Goal: Task Accomplishment & Management: Complete application form

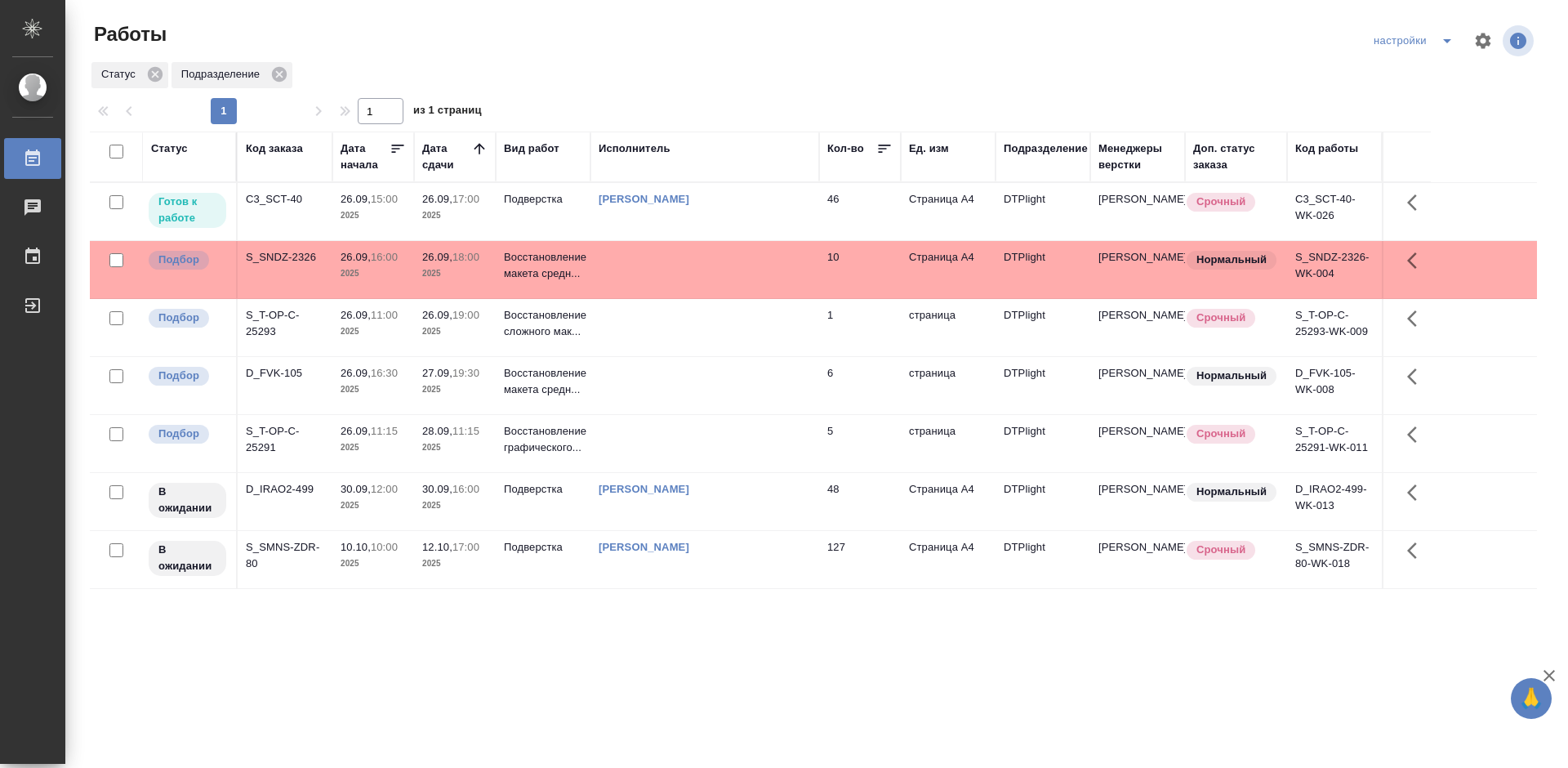
click at [283, 193] on div "C3_SCT-40" at bounding box center [285, 199] width 79 height 17
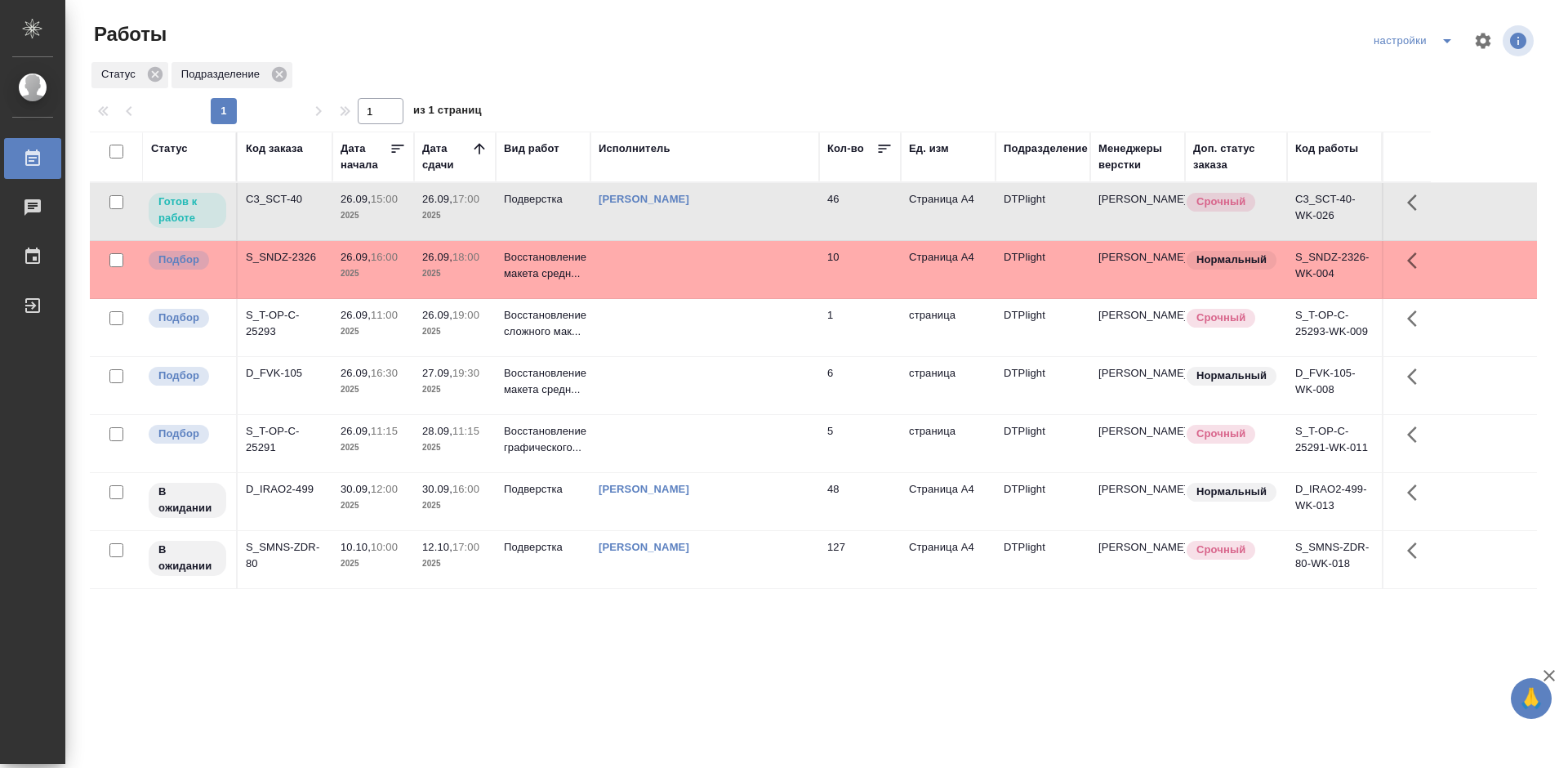
click at [283, 193] on div "C3_SCT-40" at bounding box center [285, 199] width 79 height 17
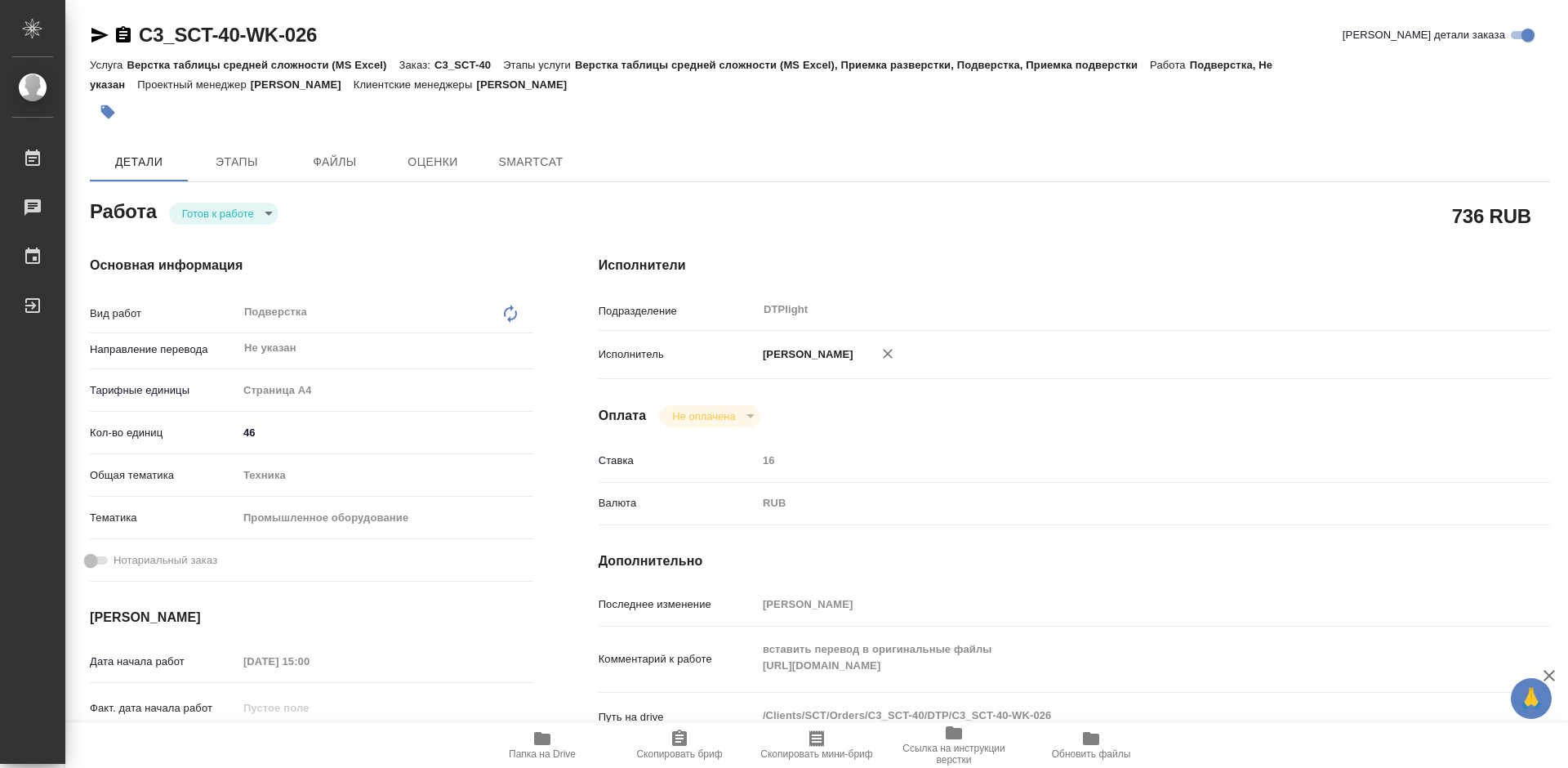
type textarea "x"
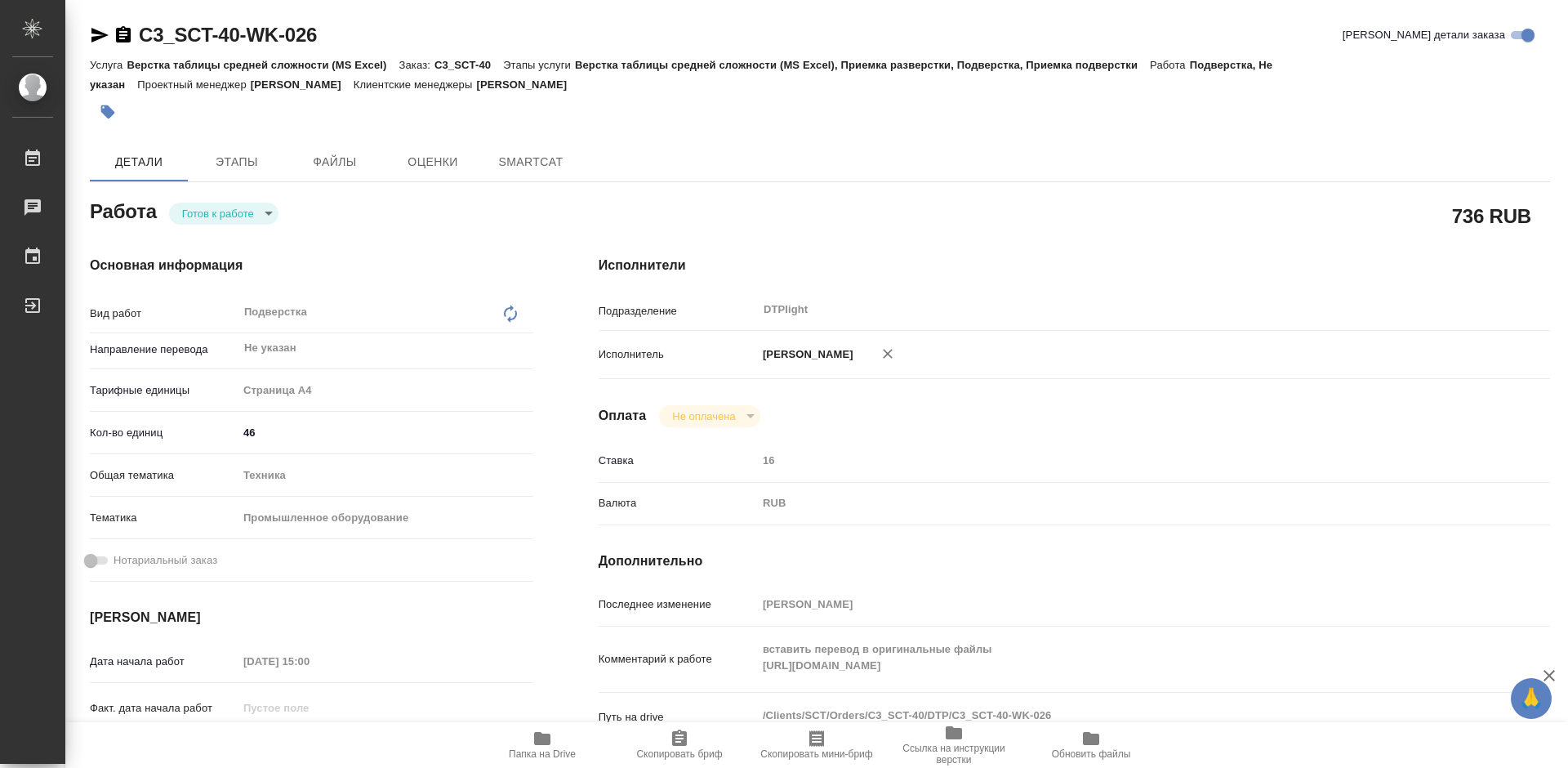
type textarea "x"
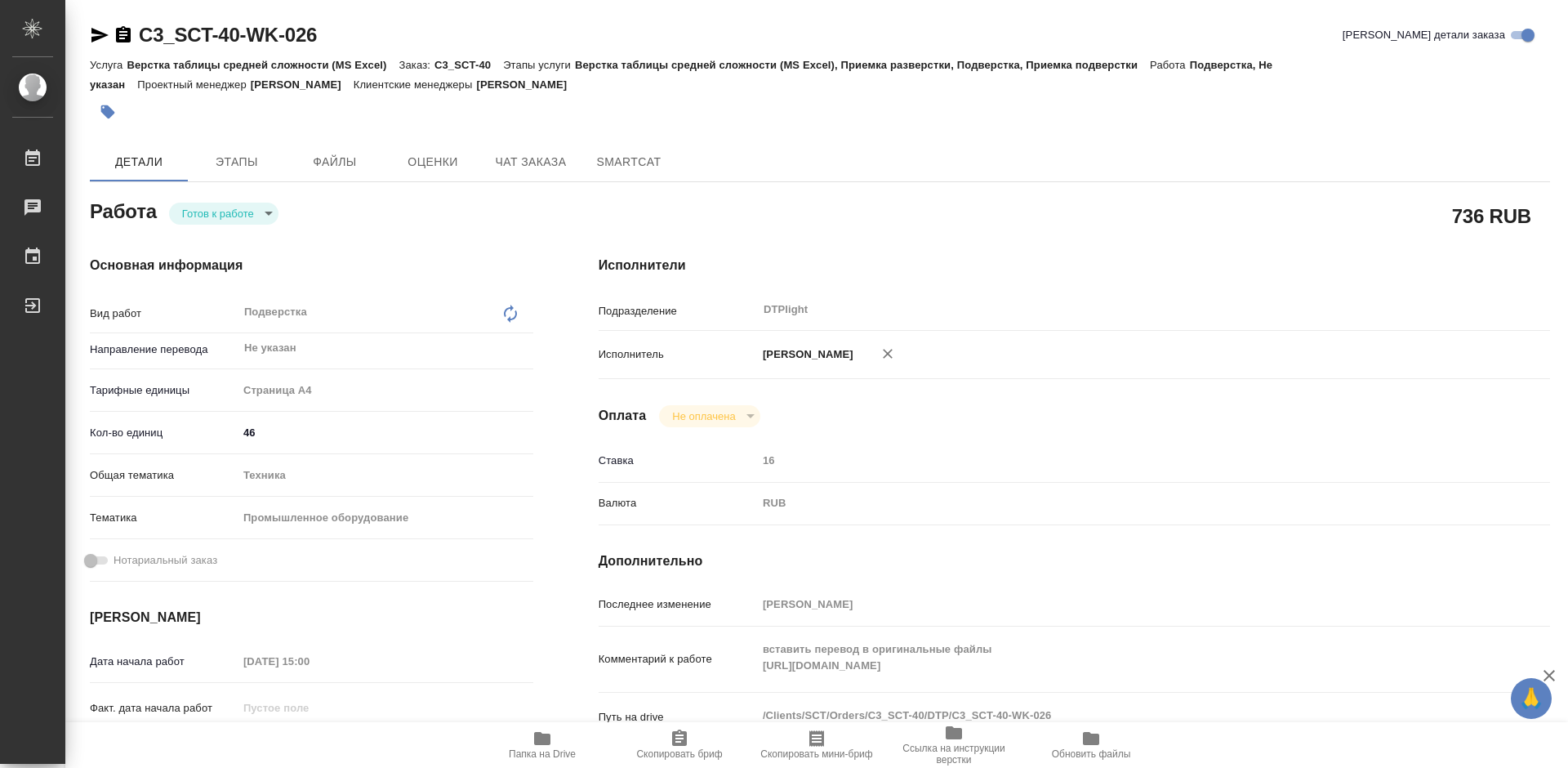
type textarea "x"
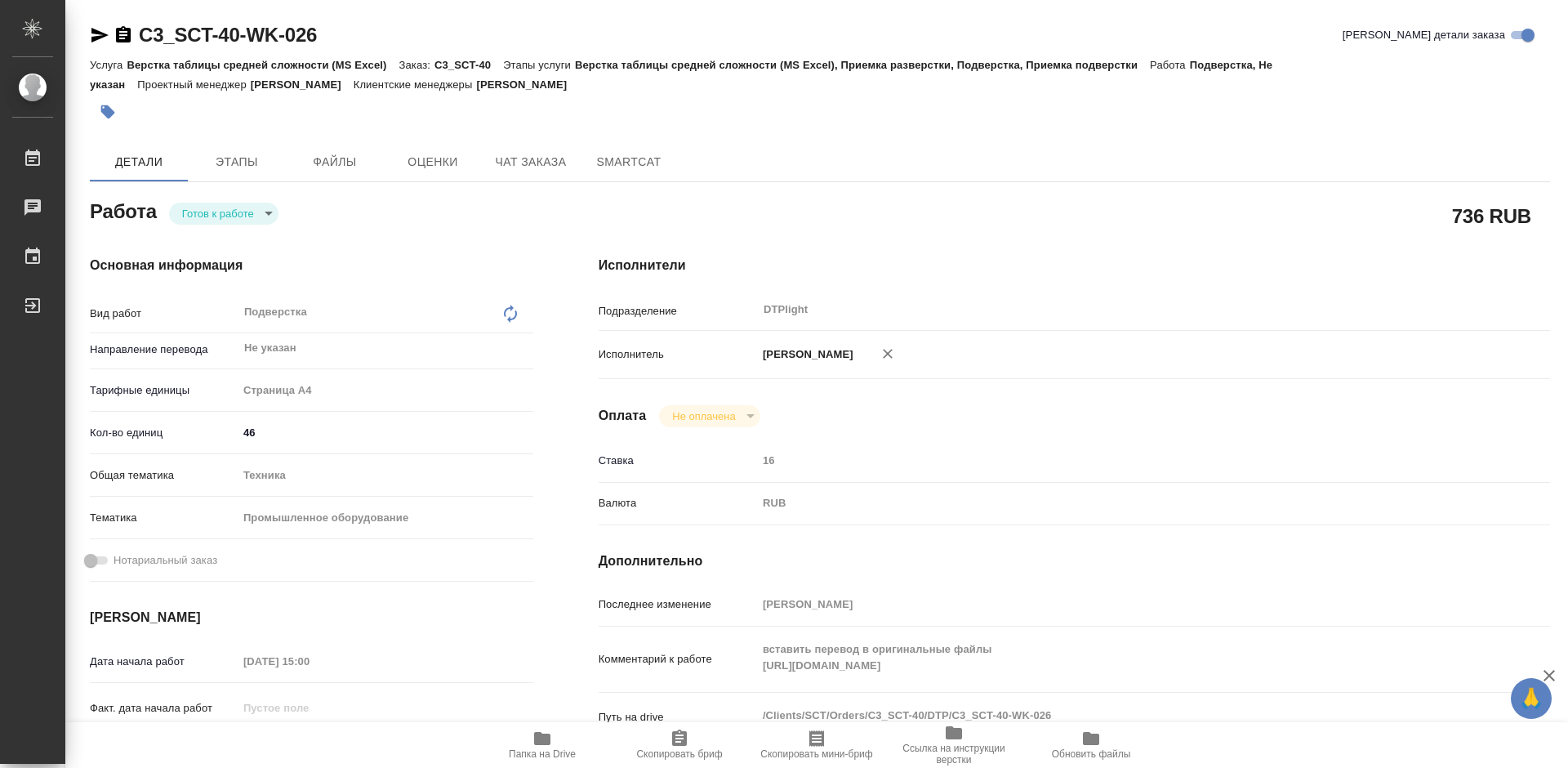
type textarea "x"
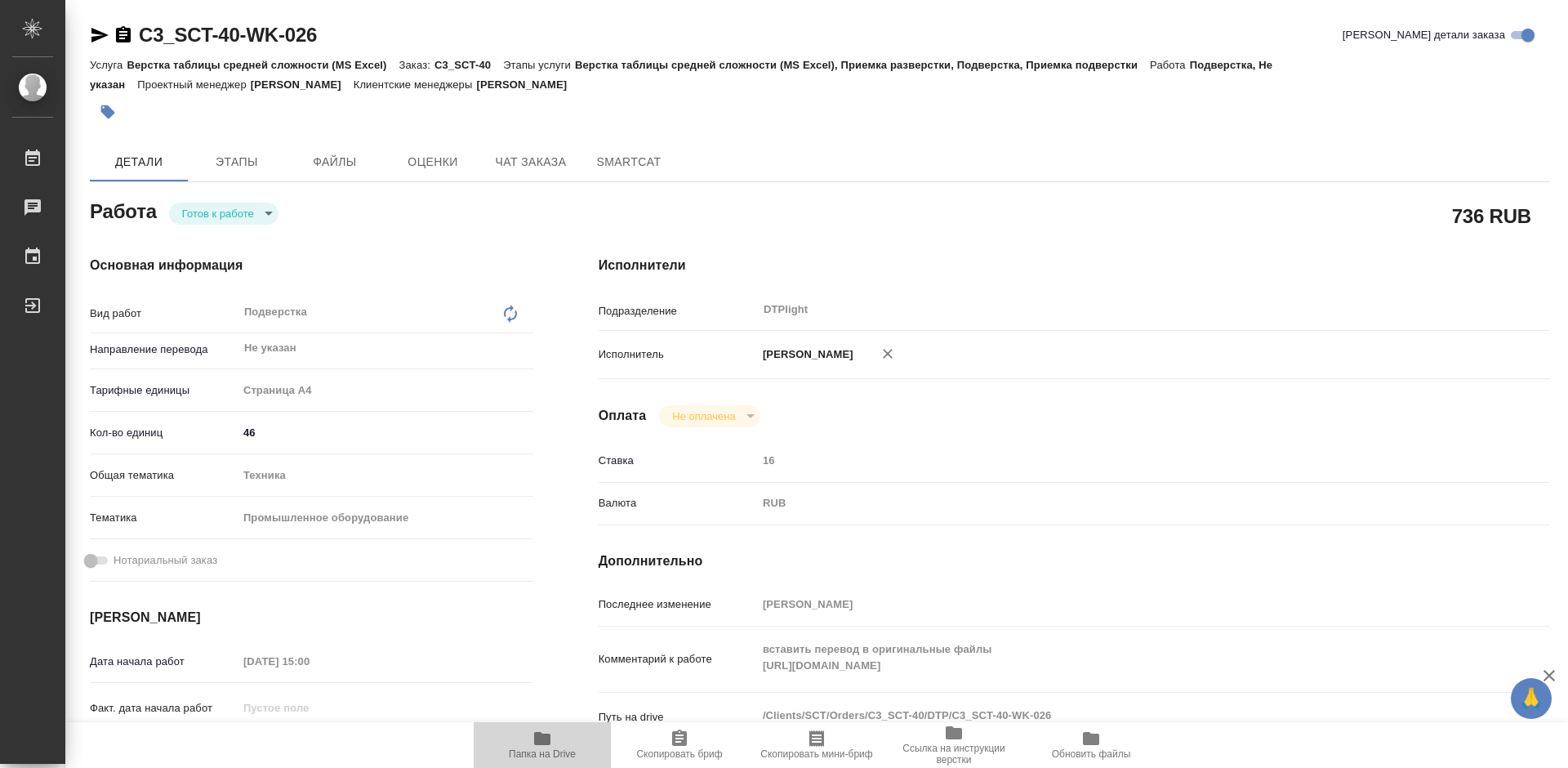
click at [547, 743] on icon "button" at bounding box center [542, 738] width 17 height 13
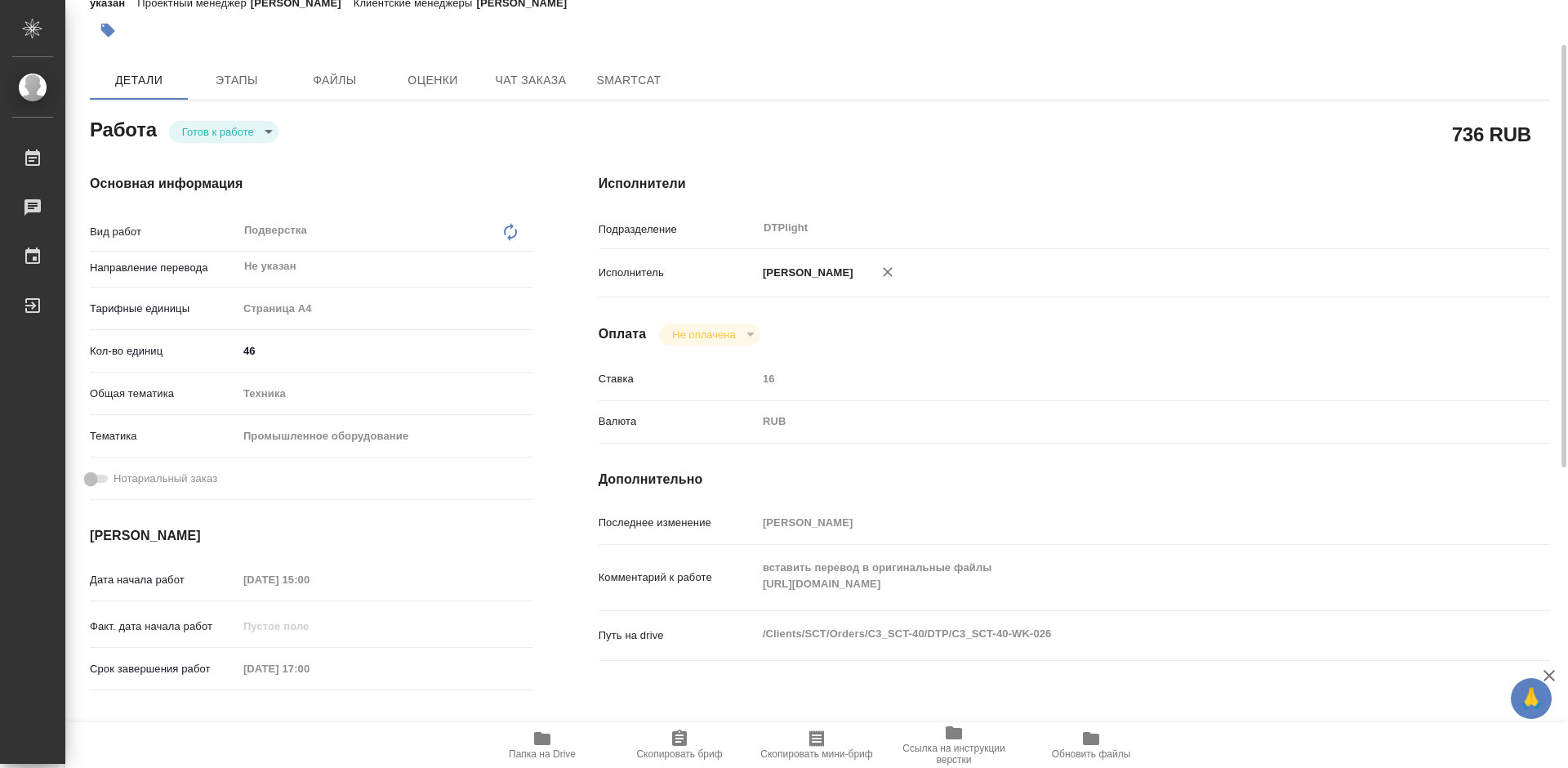
click at [238, 127] on body "🙏 .cls-1 fill:#fff; AWATERA [PERSON_NAME] 0 Чаты График Выйти C3_SCT-40-WK-026 …" at bounding box center [784, 384] width 1568 height 768
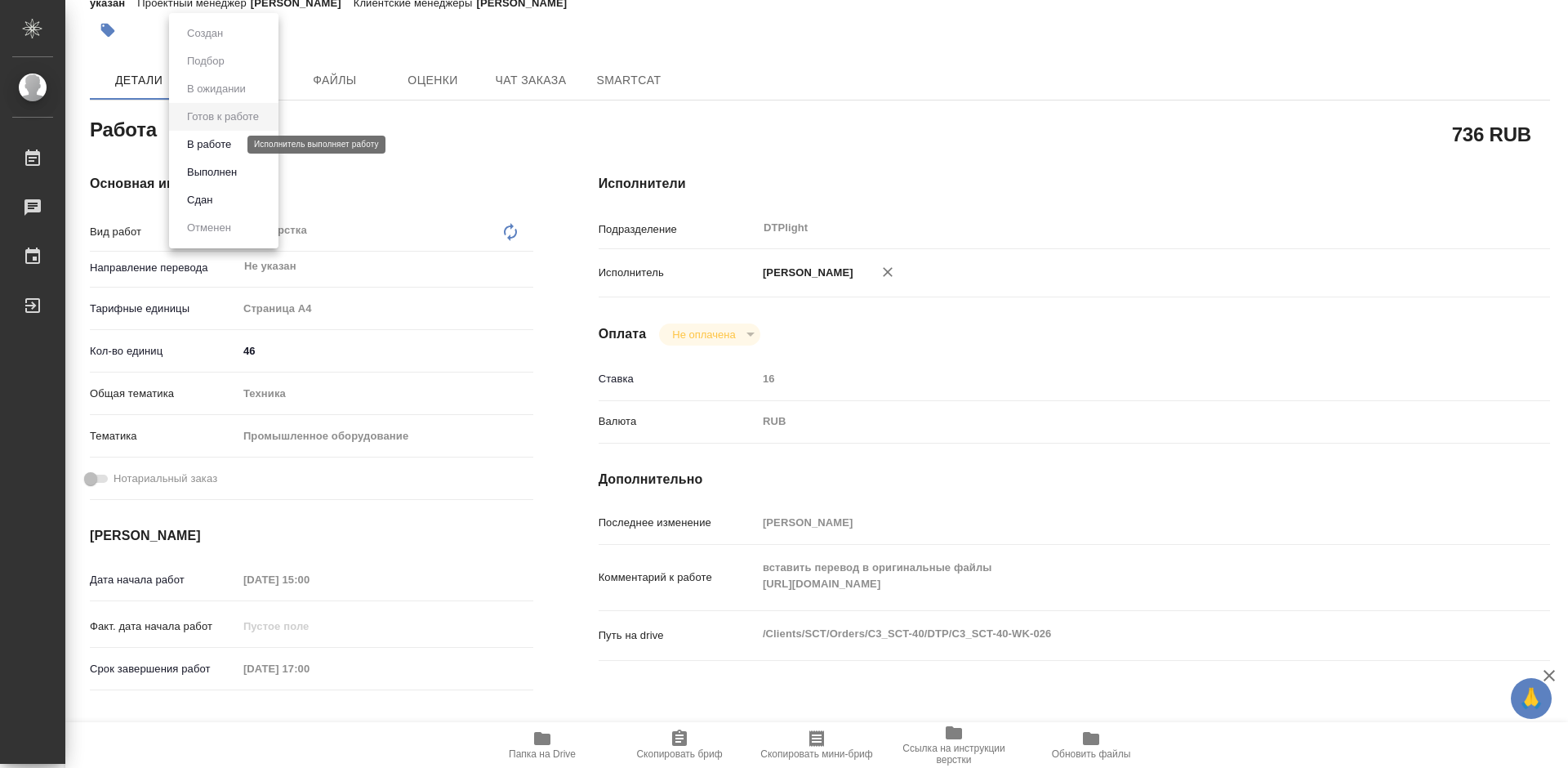
click at [231, 143] on button "В работе" at bounding box center [209, 144] width 54 height 18
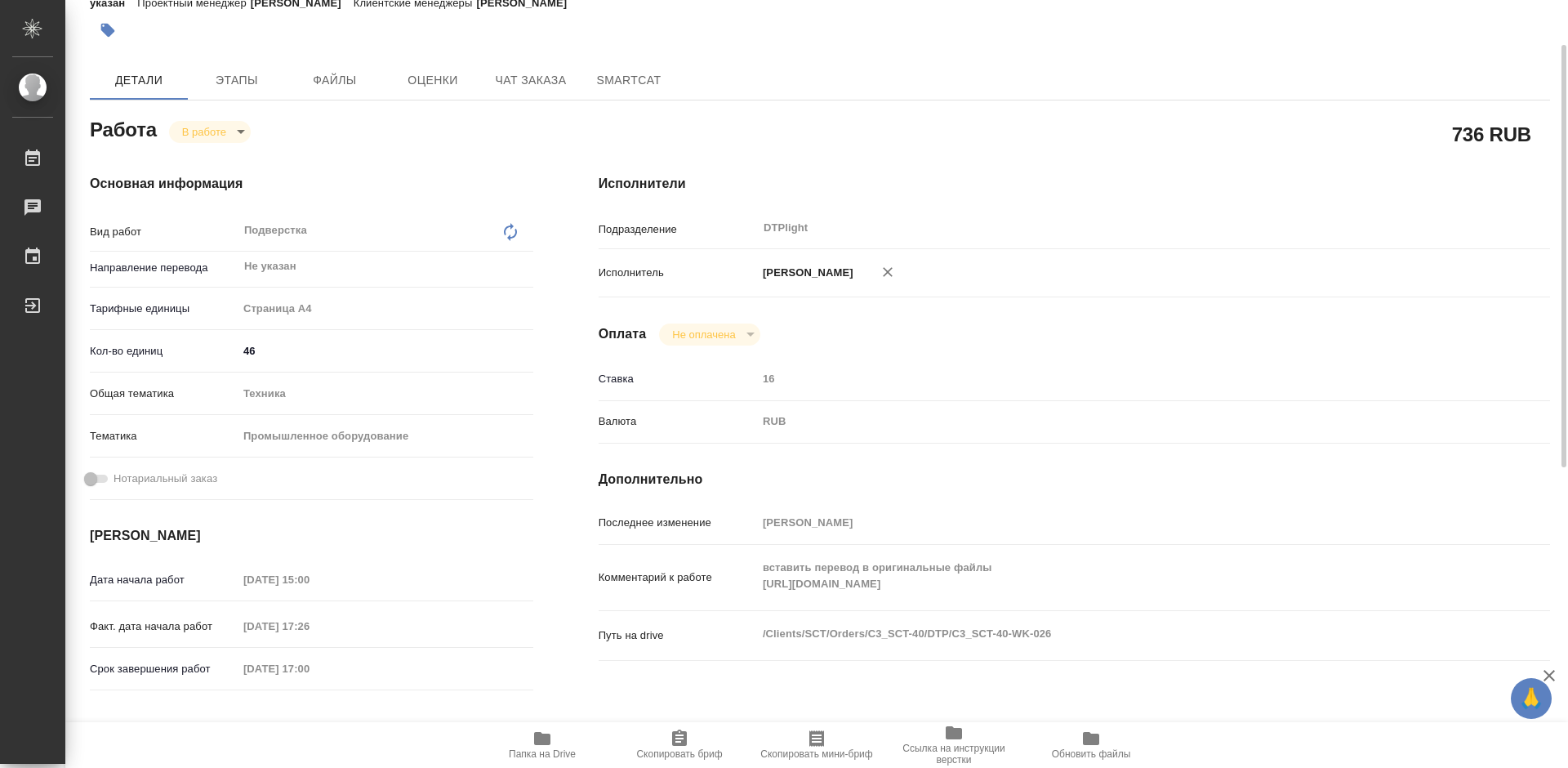
type textarea "x"
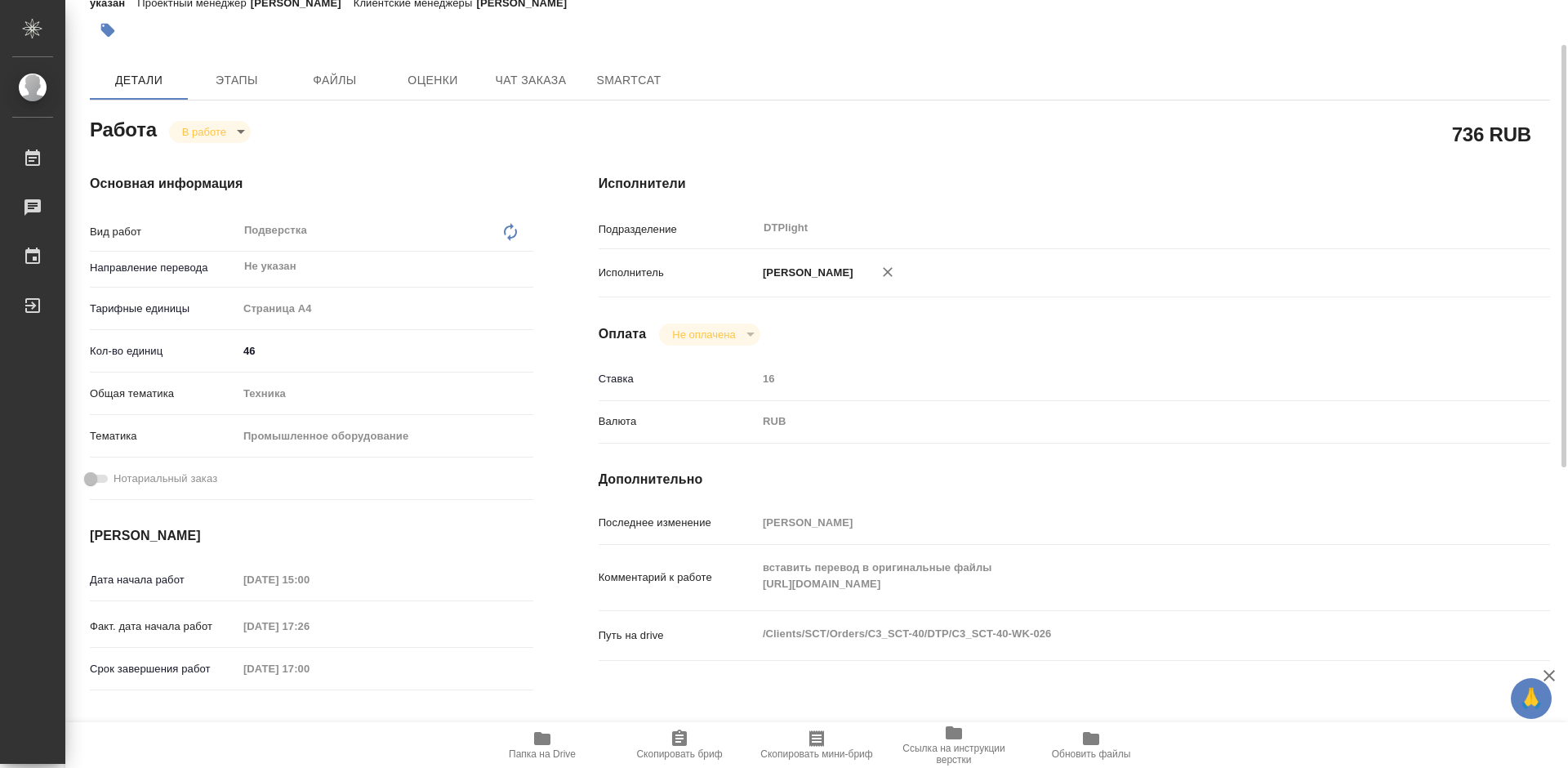
type textarea "x"
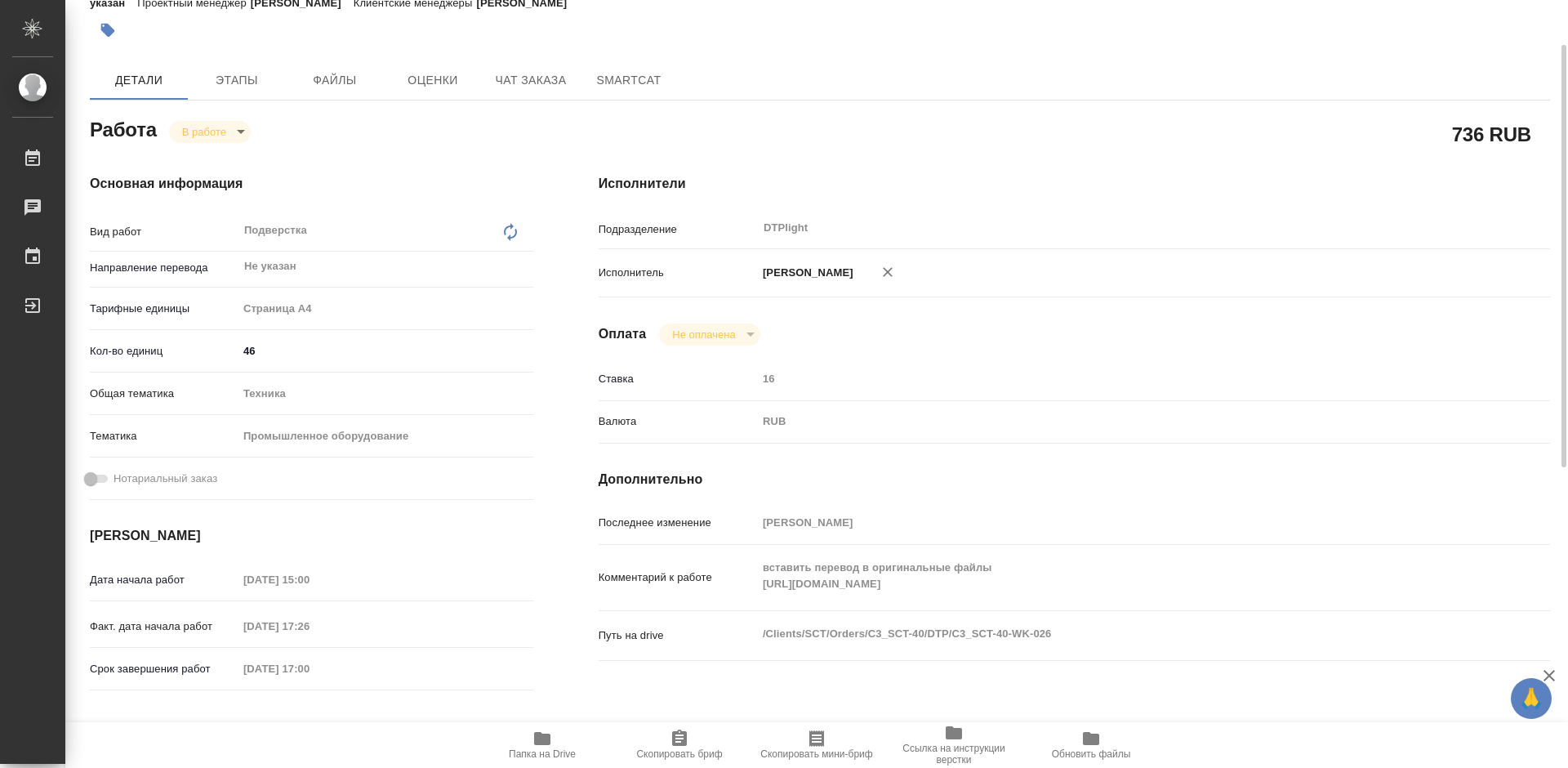
type textarea "x"
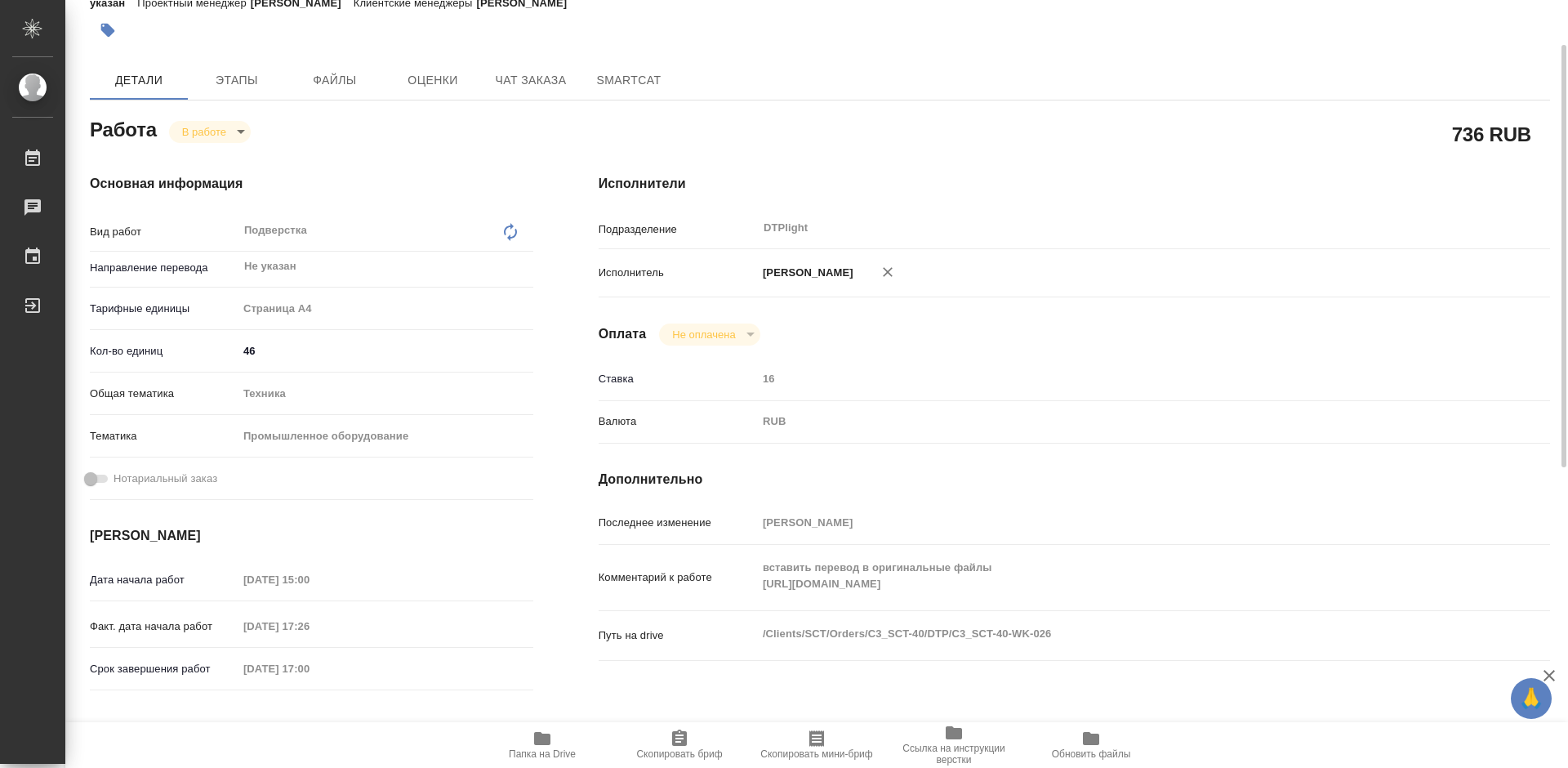
click at [547, 743] on icon "button" at bounding box center [542, 738] width 17 height 13
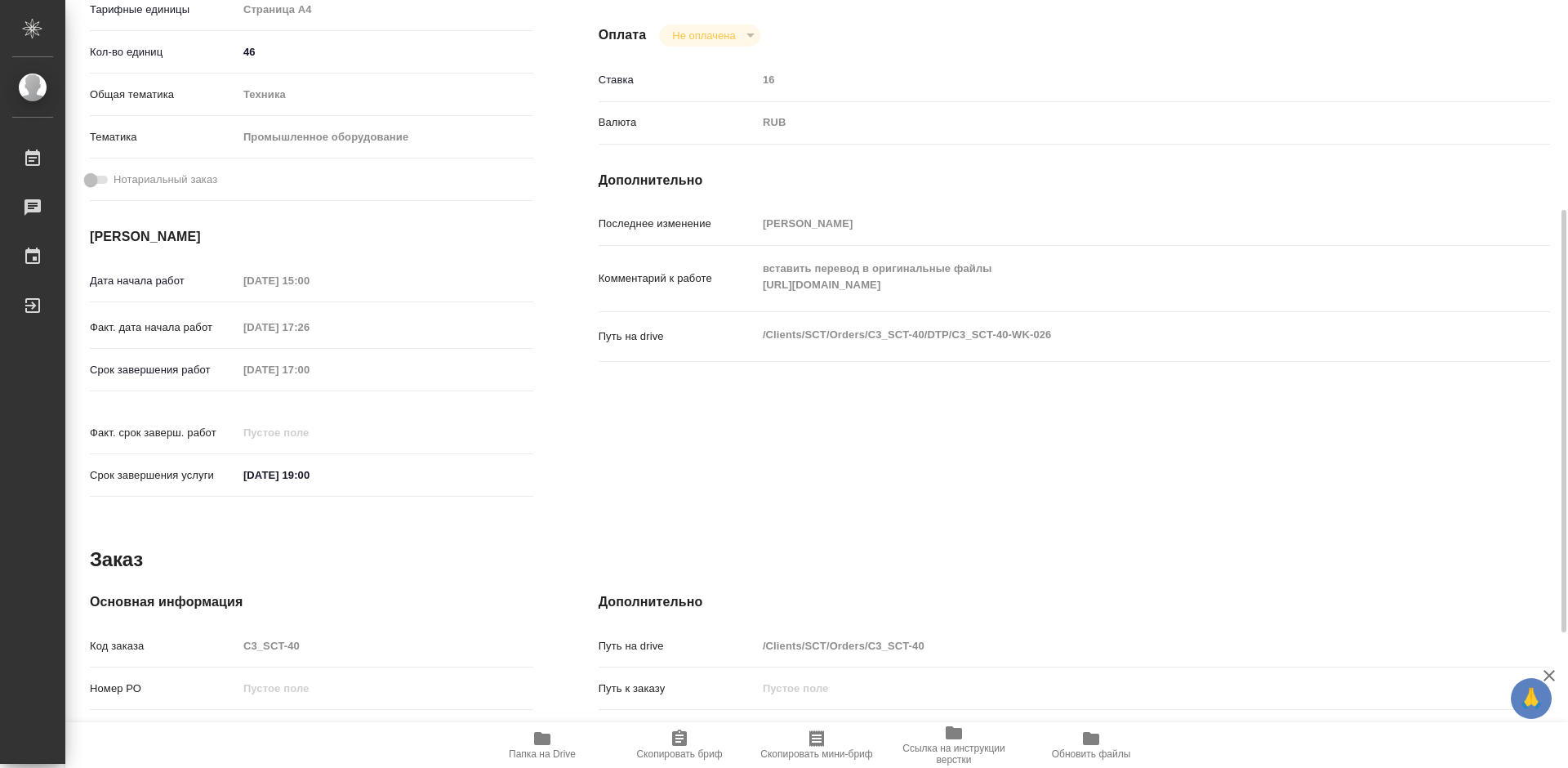
scroll to position [54, 0]
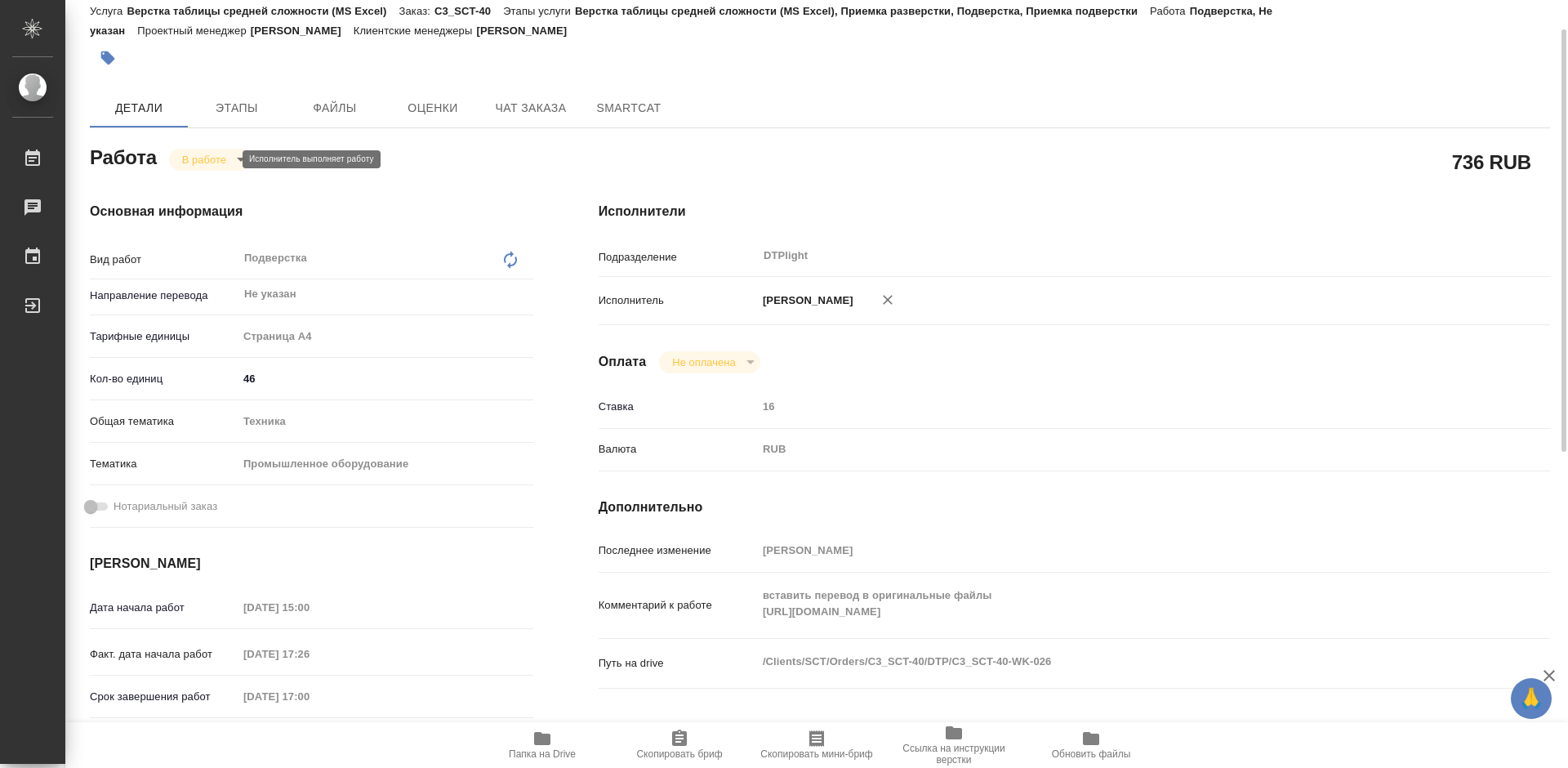
click at [221, 152] on body "🙏 .cls-1 fill:#fff; AWATERA [PERSON_NAME] 0 Чаты График Выйти C3_SCT-40-WK-026 …" at bounding box center [784, 384] width 1568 height 768
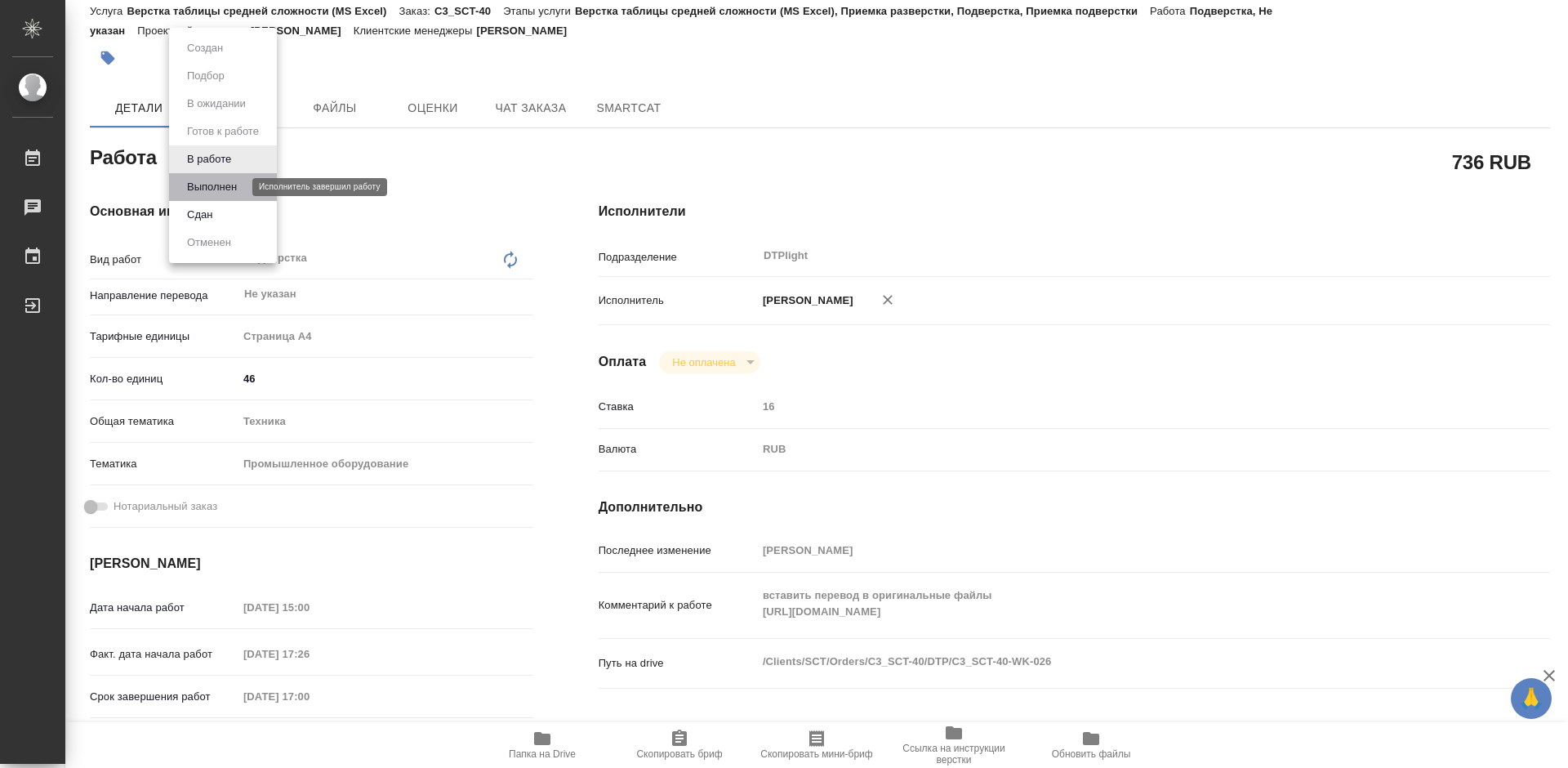
click at [229, 186] on button "Выполнен" at bounding box center [212, 187] width 59 height 18
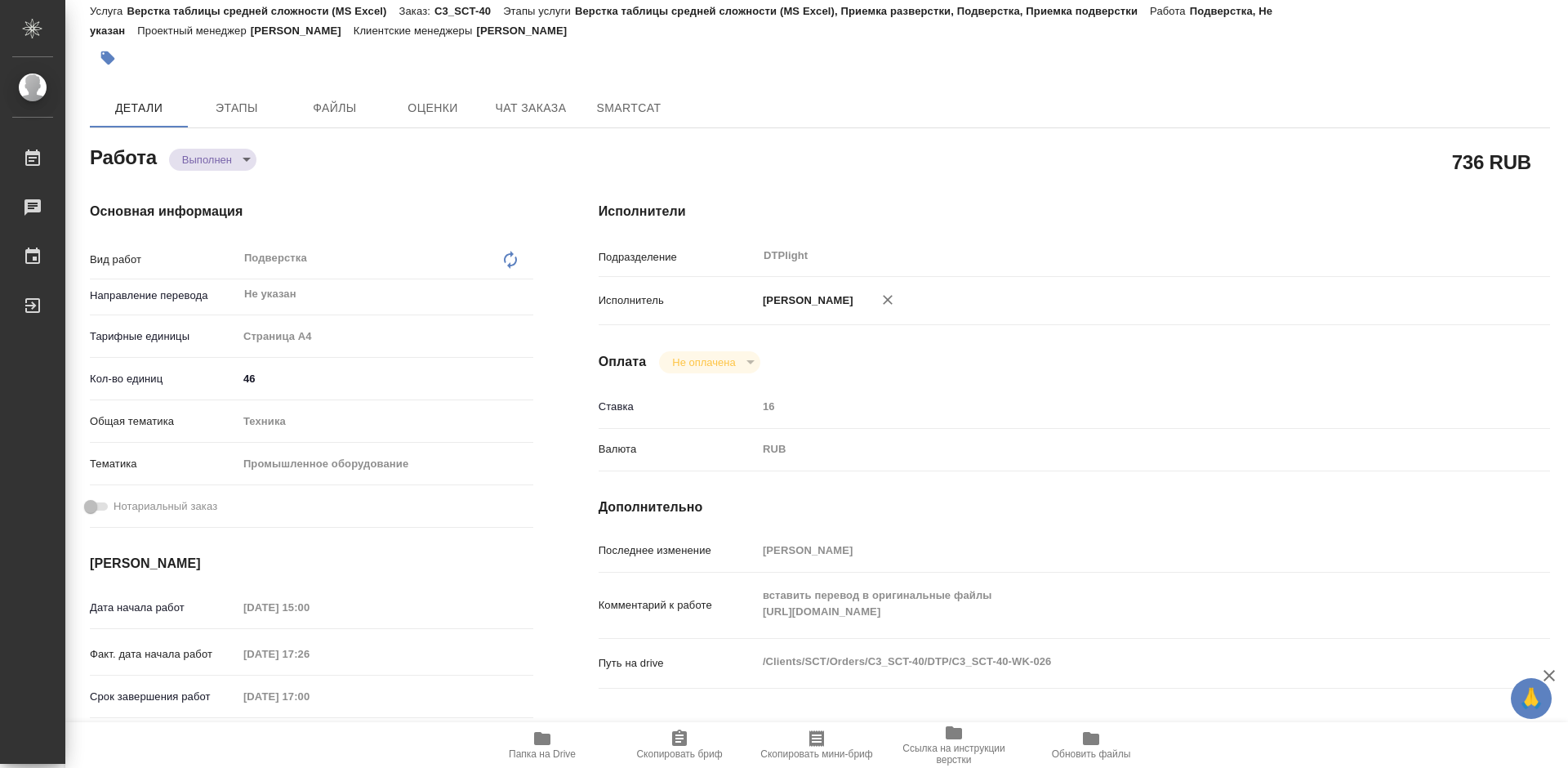
type textarea "x"
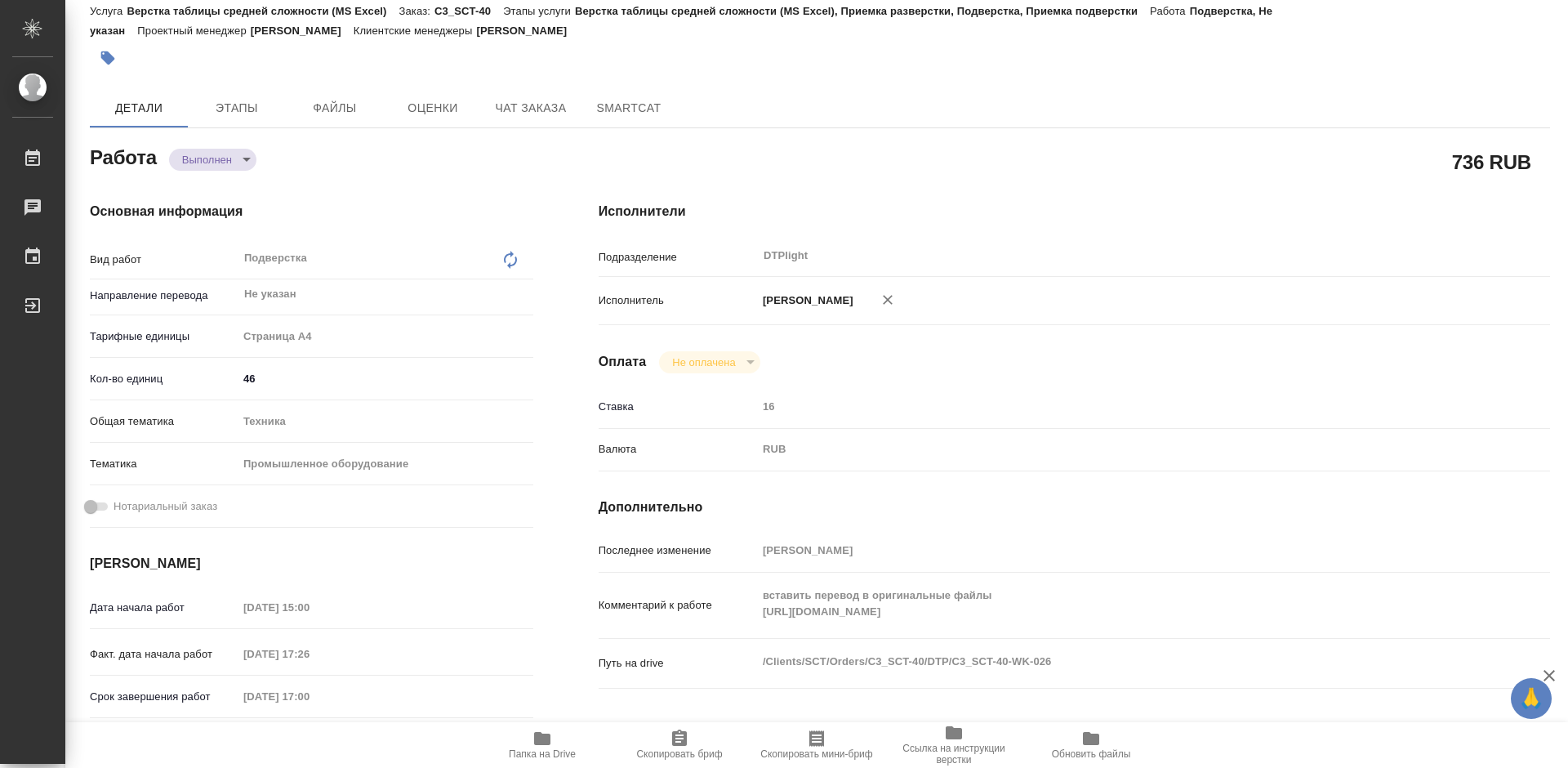
type textarea "x"
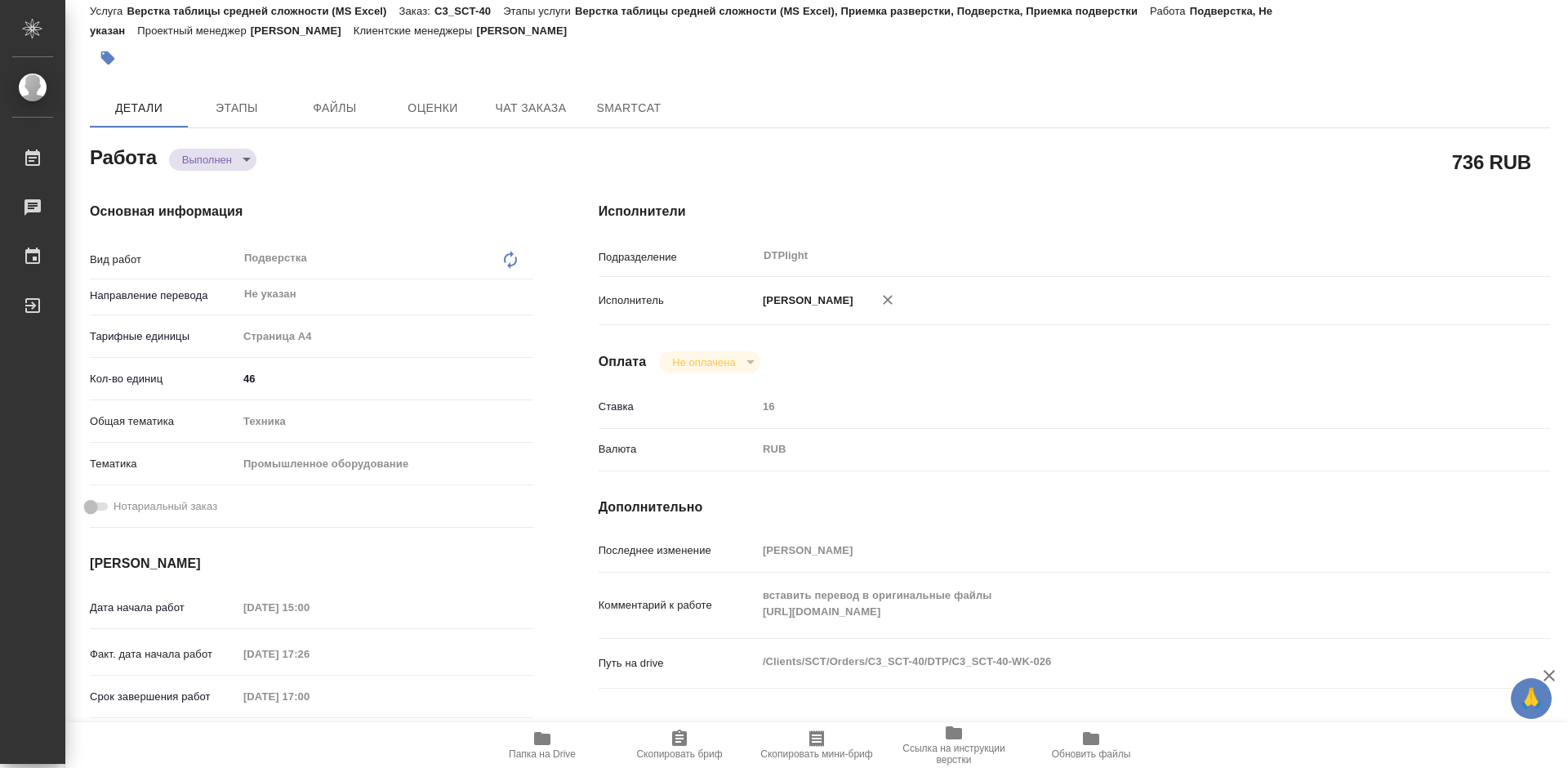
type textarea "x"
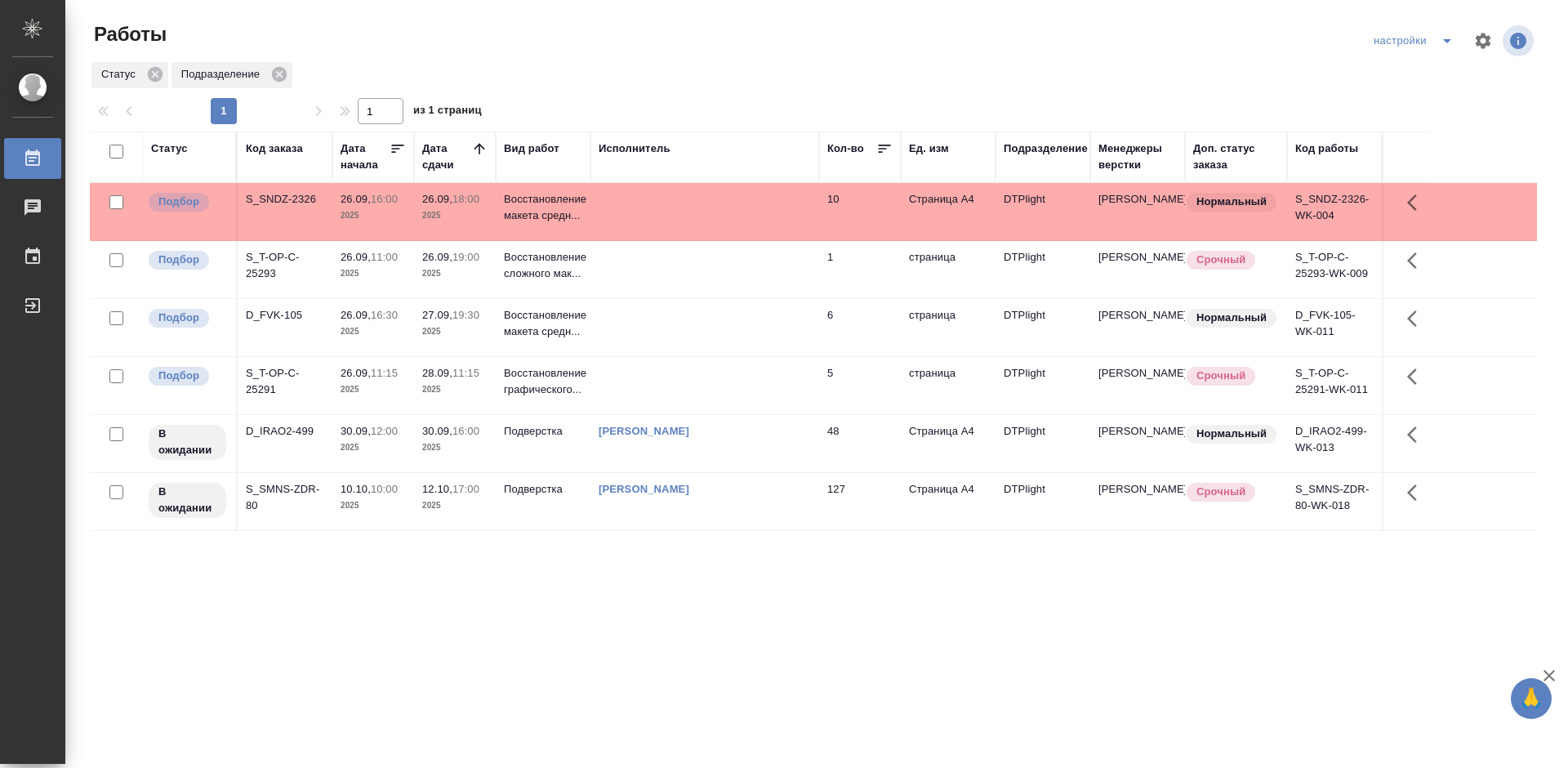
click at [537, 582] on div "Статус Код заказа Дата начала Дата сдачи Вид работ Исполнитель Кол-во Ед. изм П…" at bounding box center [813, 426] width 1448 height 588
